Goal: Navigation & Orientation: Find specific page/section

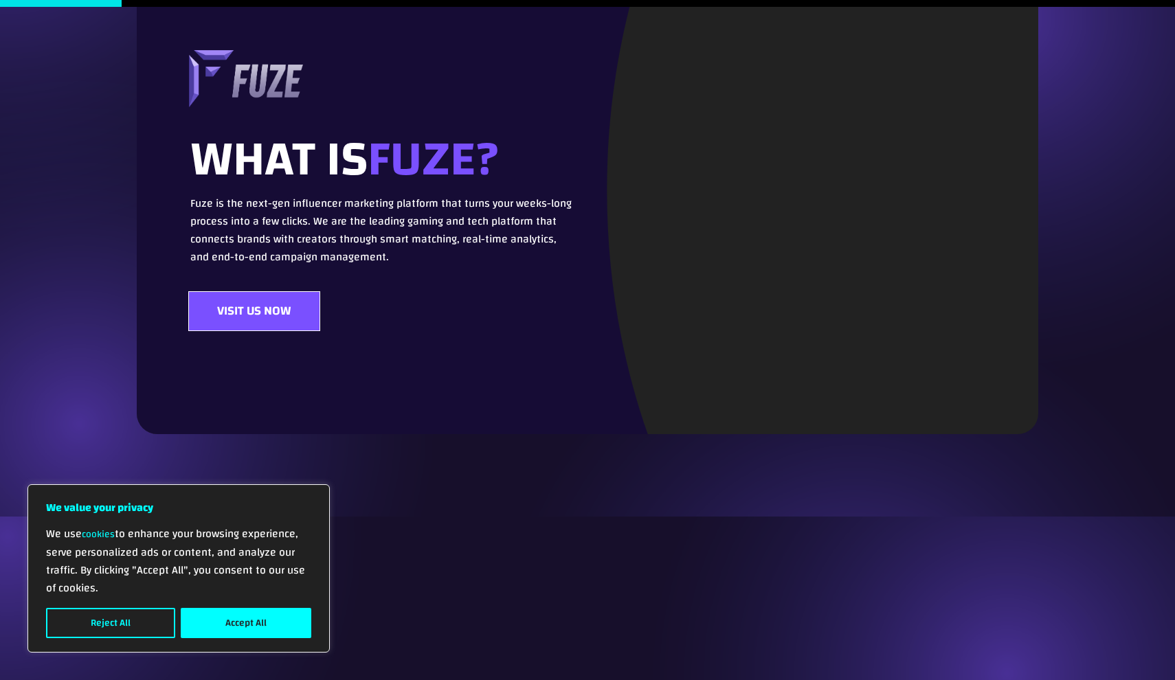
scroll to position [238, 0]
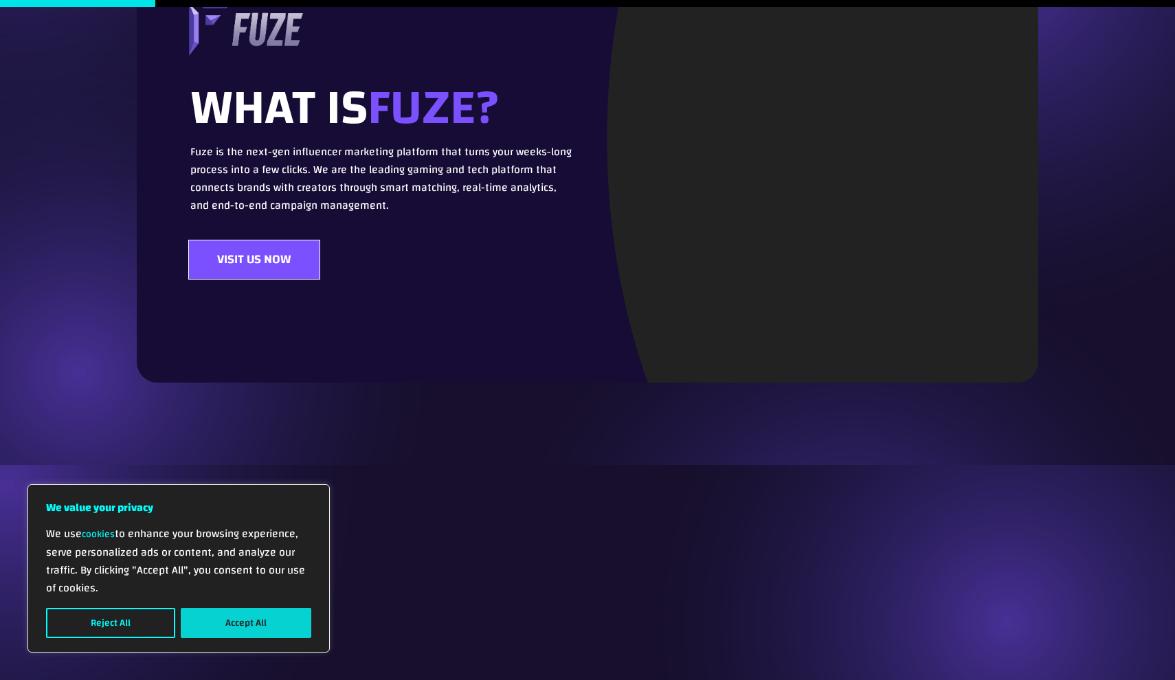
click at [248, 627] on button "Accept All" at bounding box center [246, 623] width 131 height 30
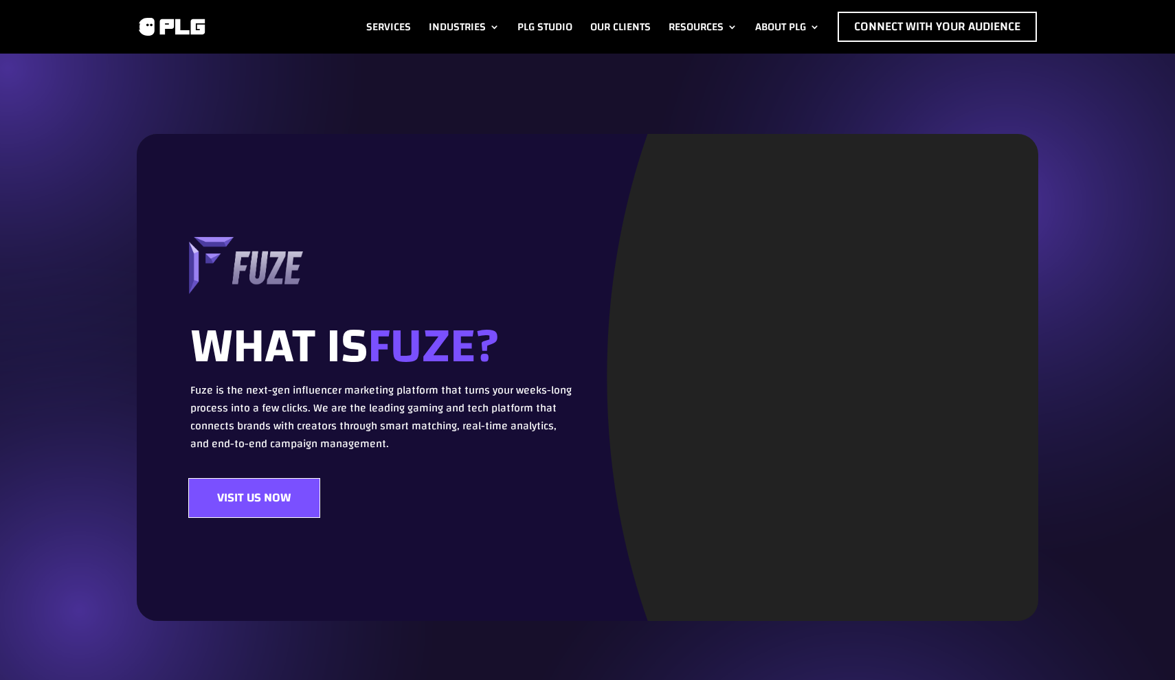
scroll to position [0, 0]
click at [605, 27] on link "Our Clients" at bounding box center [620, 27] width 60 height 30
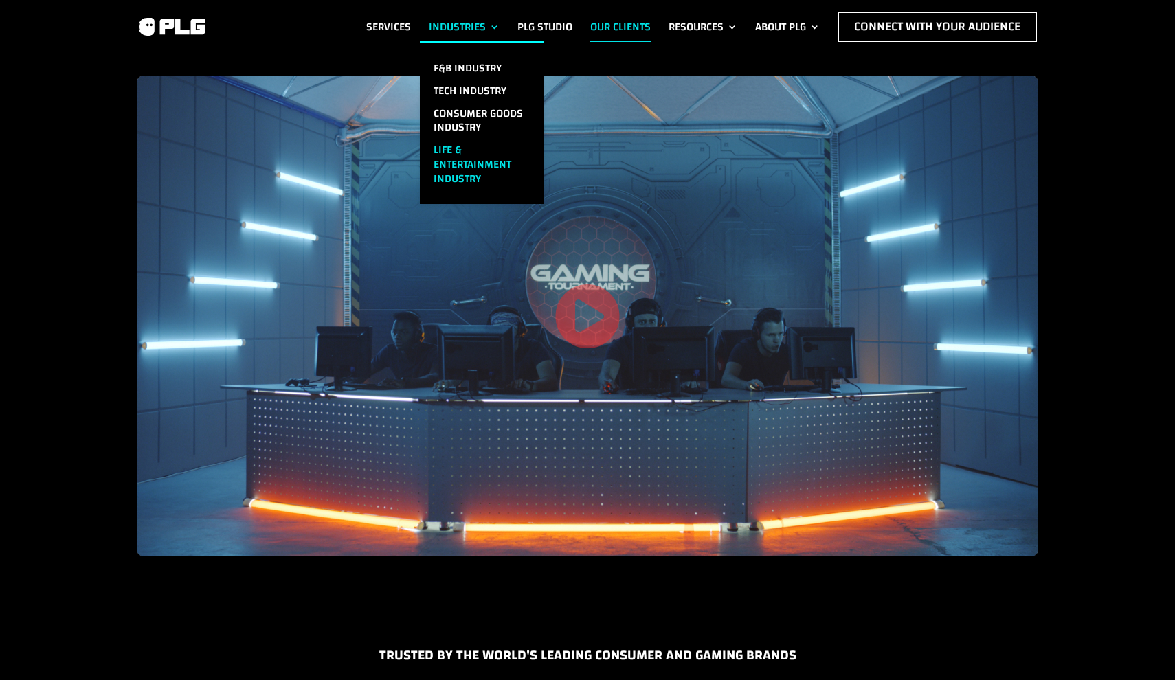
click at [451, 156] on link "Life & Entertainment Industry" at bounding box center [482, 164] width 124 height 51
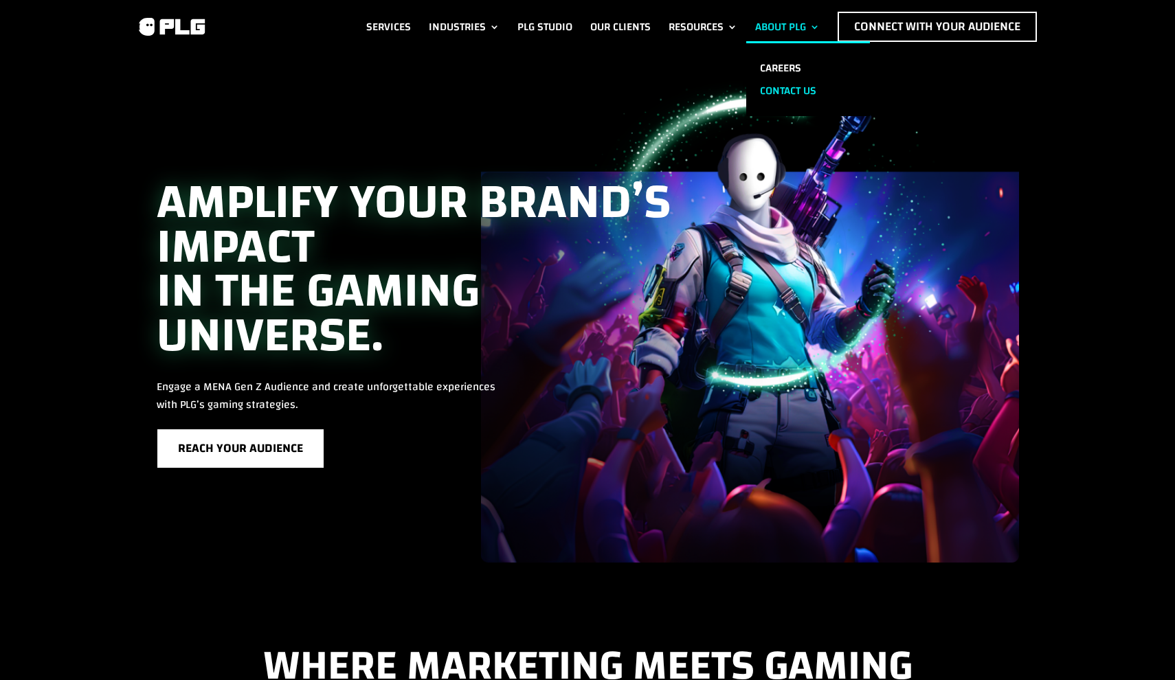
click at [777, 88] on link "Contact us" at bounding box center [808, 91] width 124 height 23
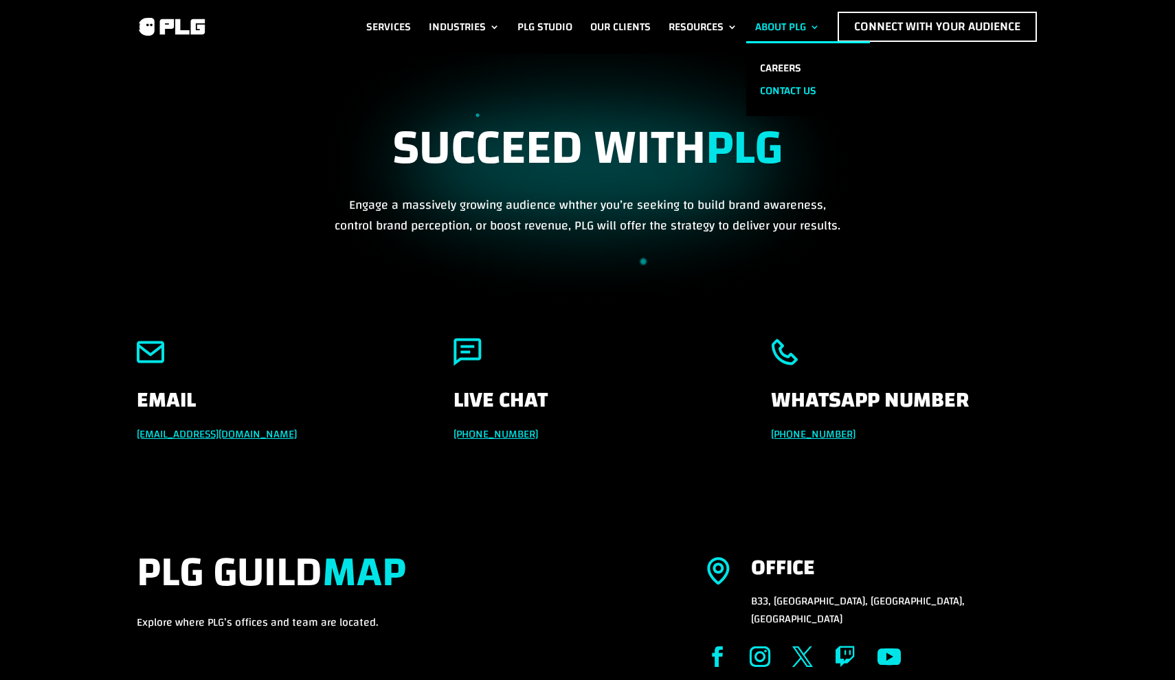
click at [776, 19] on link "About PLG" at bounding box center [787, 27] width 65 height 30
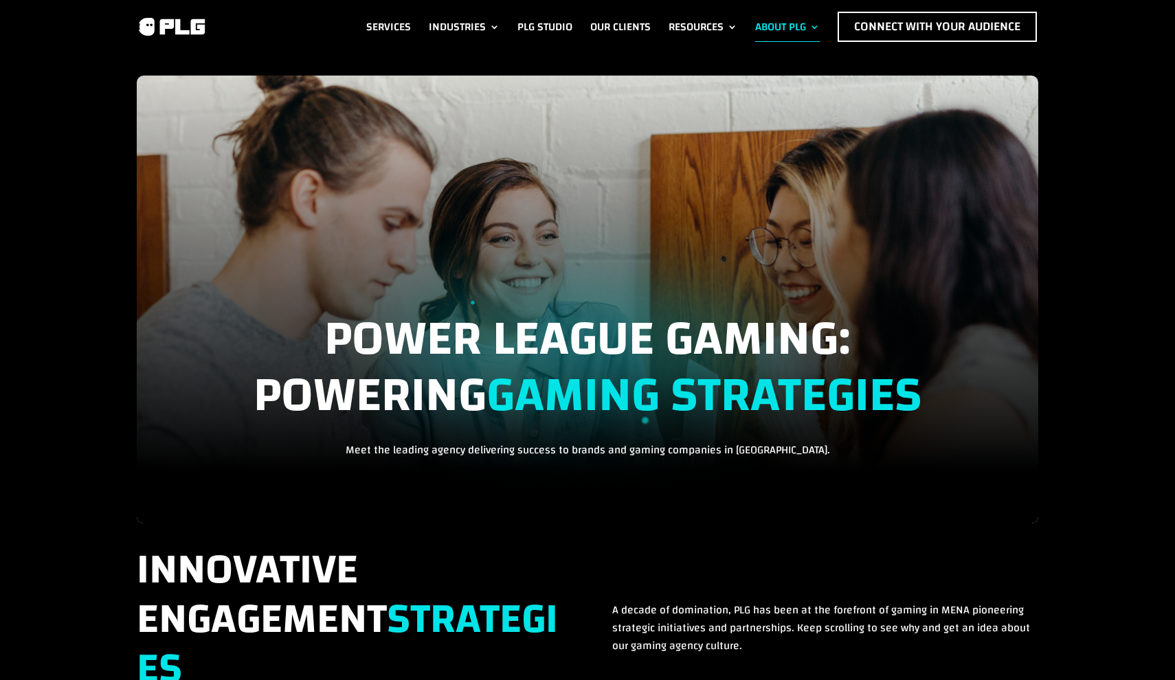
click at [776, 19] on link "About PLG" at bounding box center [787, 27] width 65 height 30
click at [776, 20] on link "About PLG" at bounding box center [787, 27] width 65 height 30
click at [785, 58] on link "Careers" at bounding box center [808, 68] width 124 height 23
